Goal: Find specific page/section: Find specific page/section

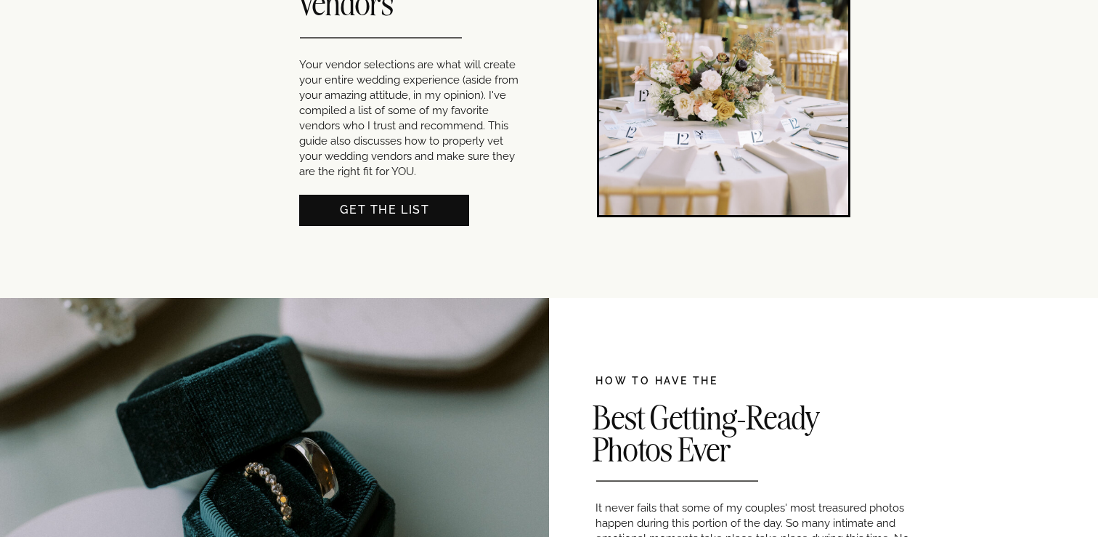
click at [441, 208] on nav "Get THE LIST" at bounding box center [385, 208] width 170 height 15
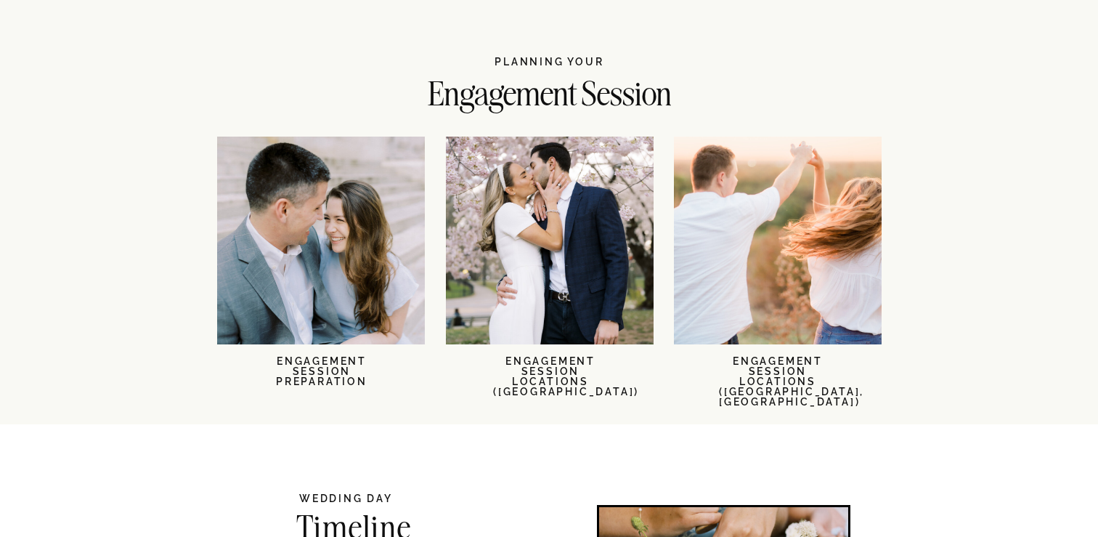
scroll to position [2363, 0]
